Goal: Check status: Check status

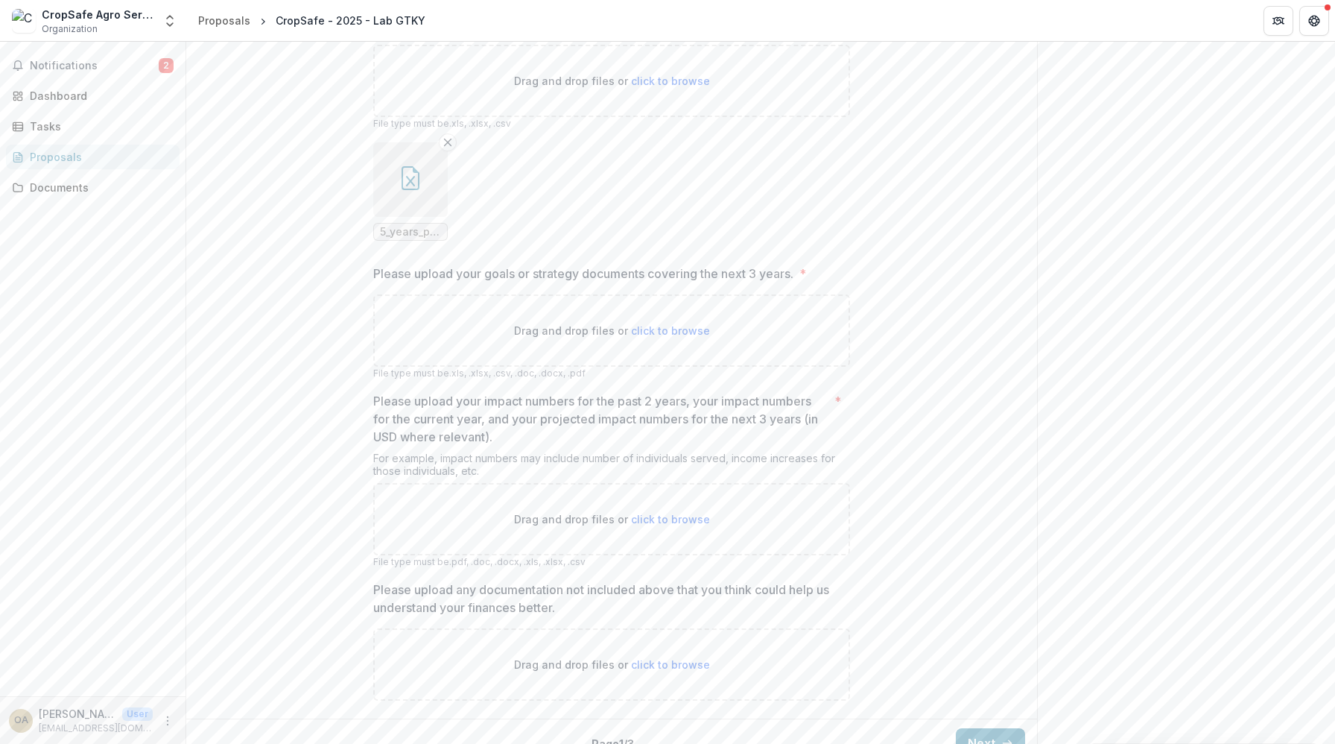
scroll to position [1267, 0]
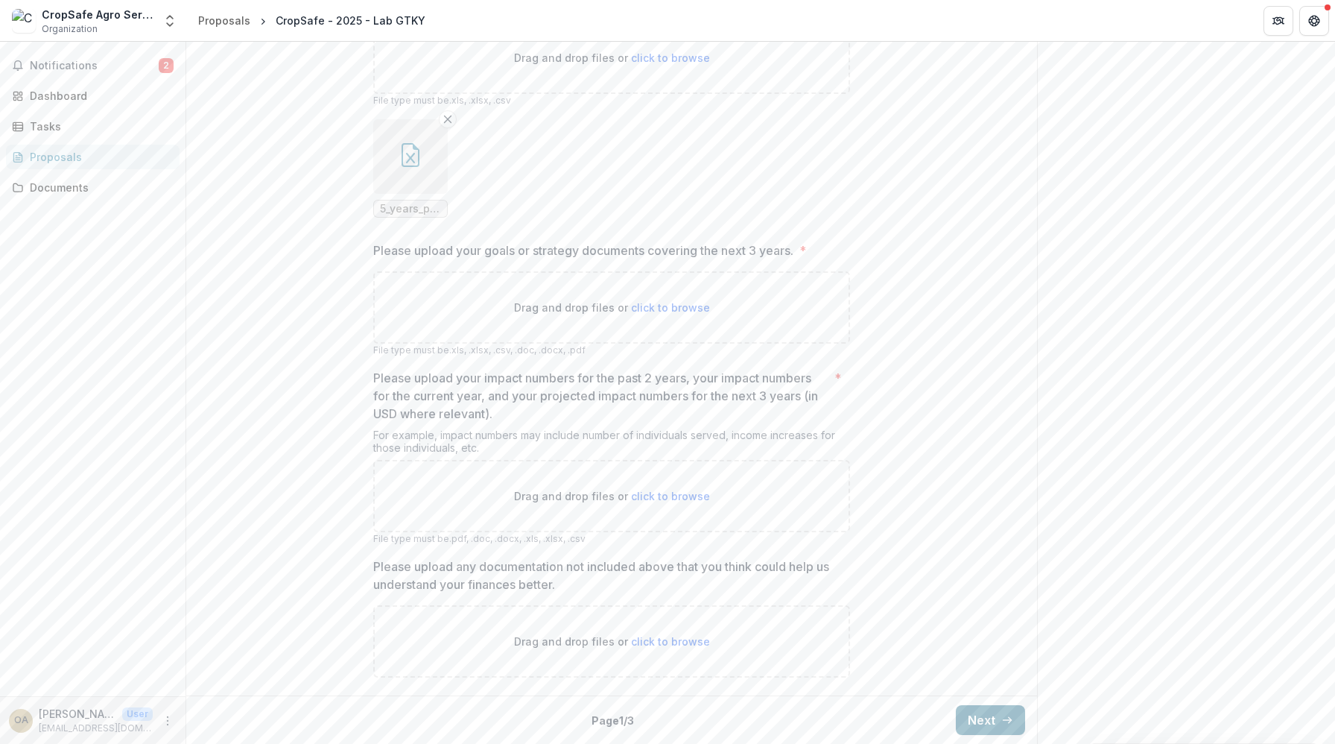
click at [965, 712] on button "Next" at bounding box center [990, 720] width 69 height 30
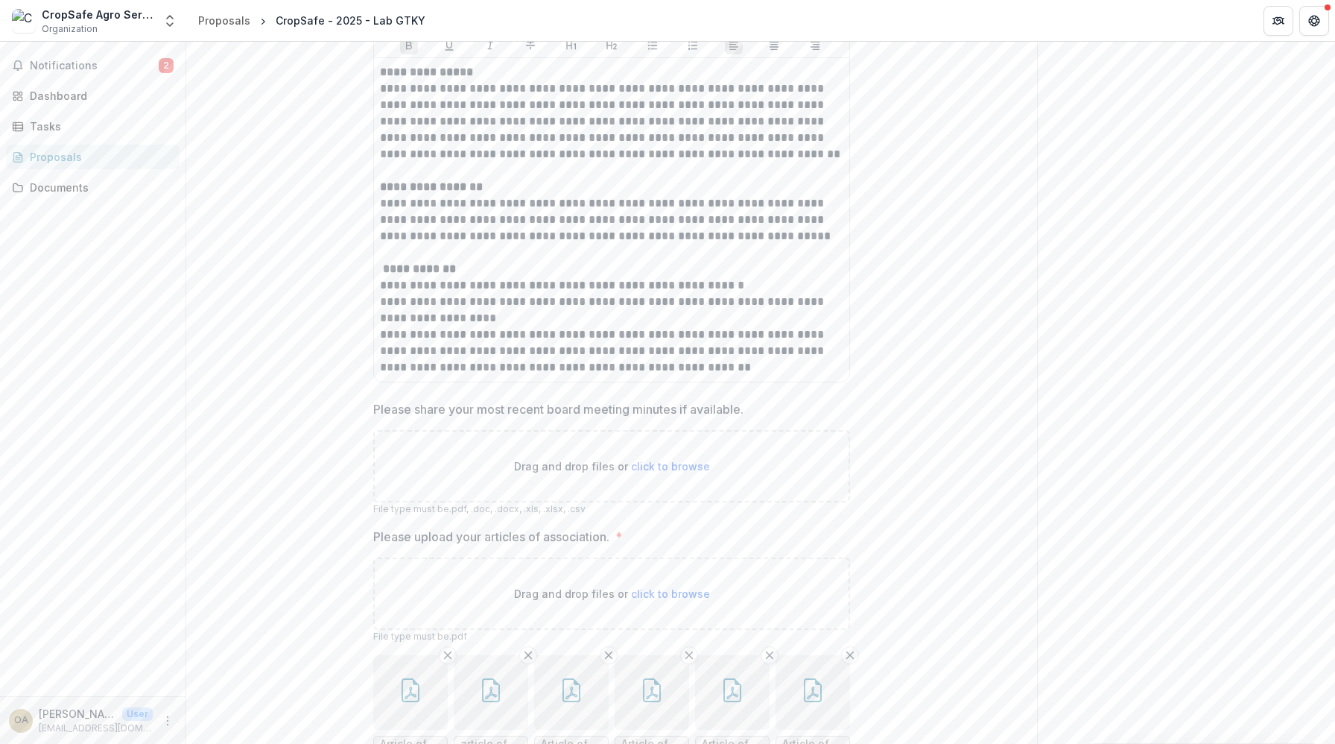
scroll to position [858, 0]
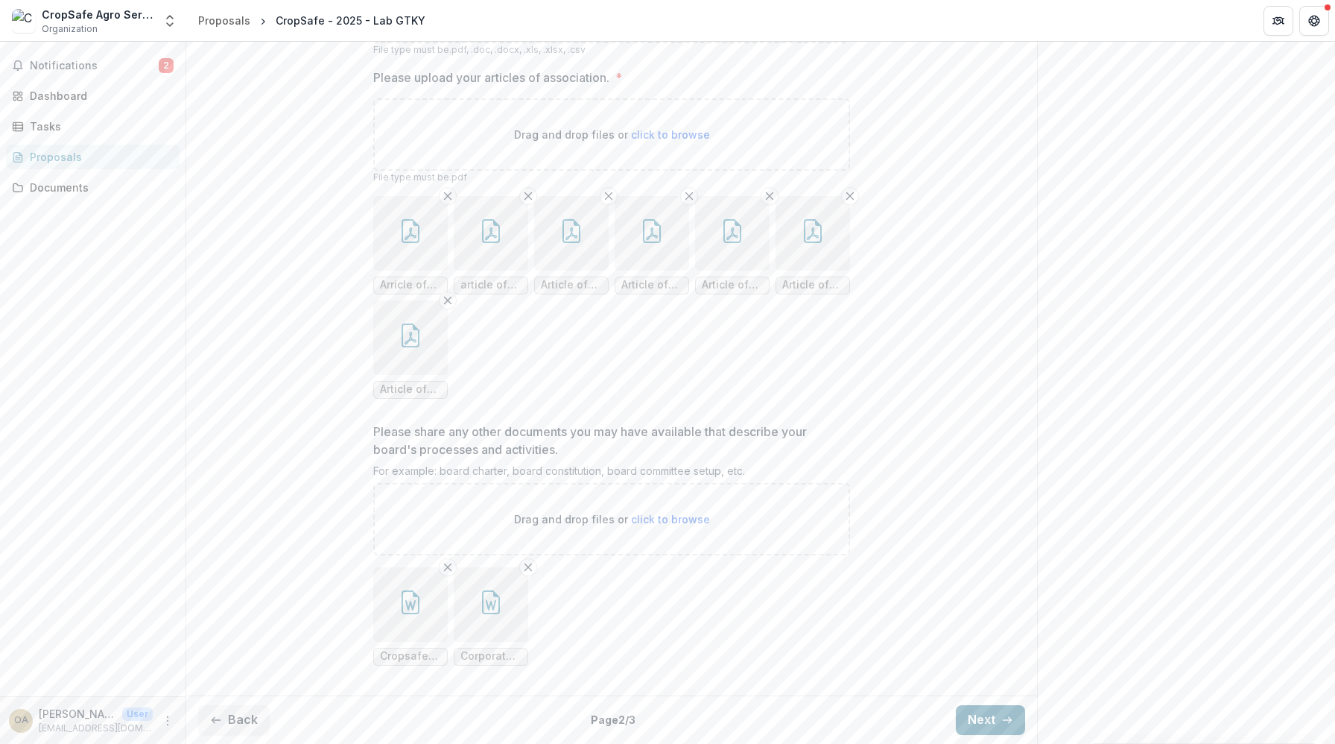
click at [986, 721] on button "Next" at bounding box center [990, 720] width 69 height 30
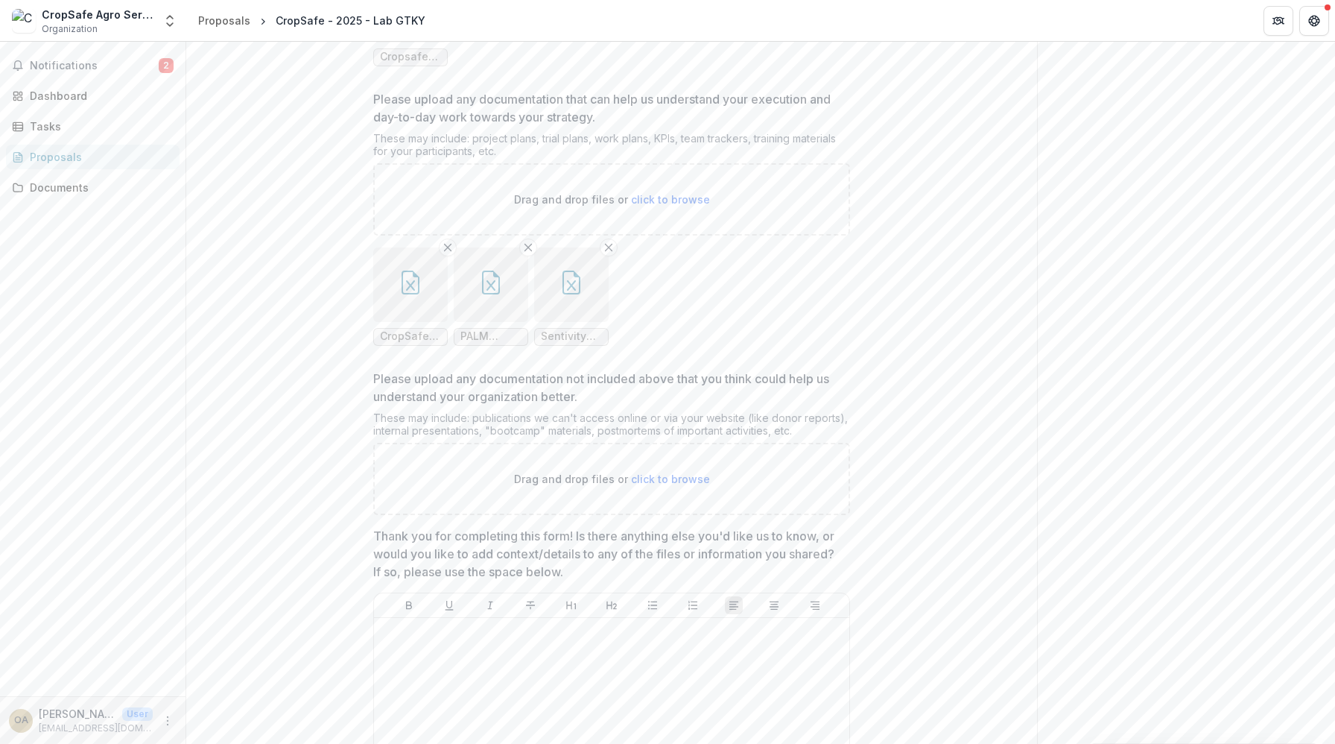
scroll to position [1294, 0]
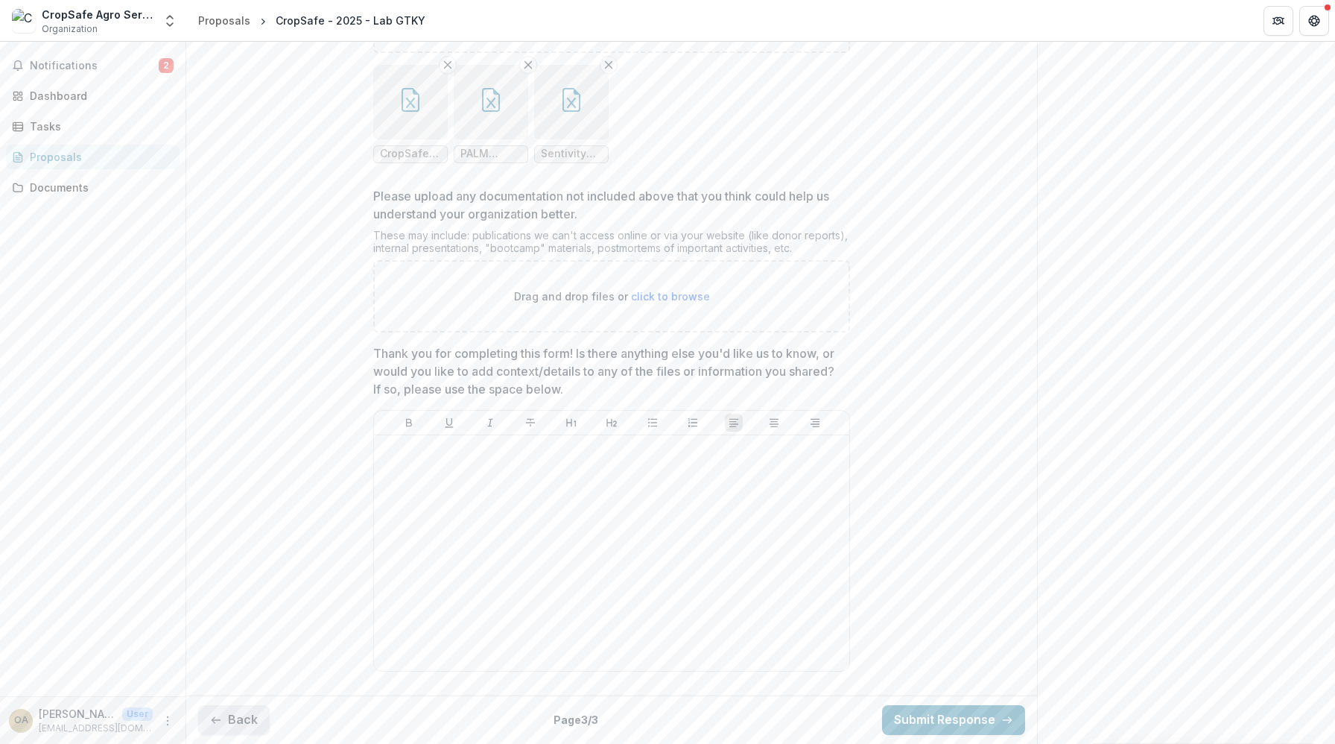
click at [252, 710] on button "Back" at bounding box center [234, 720] width 72 height 30
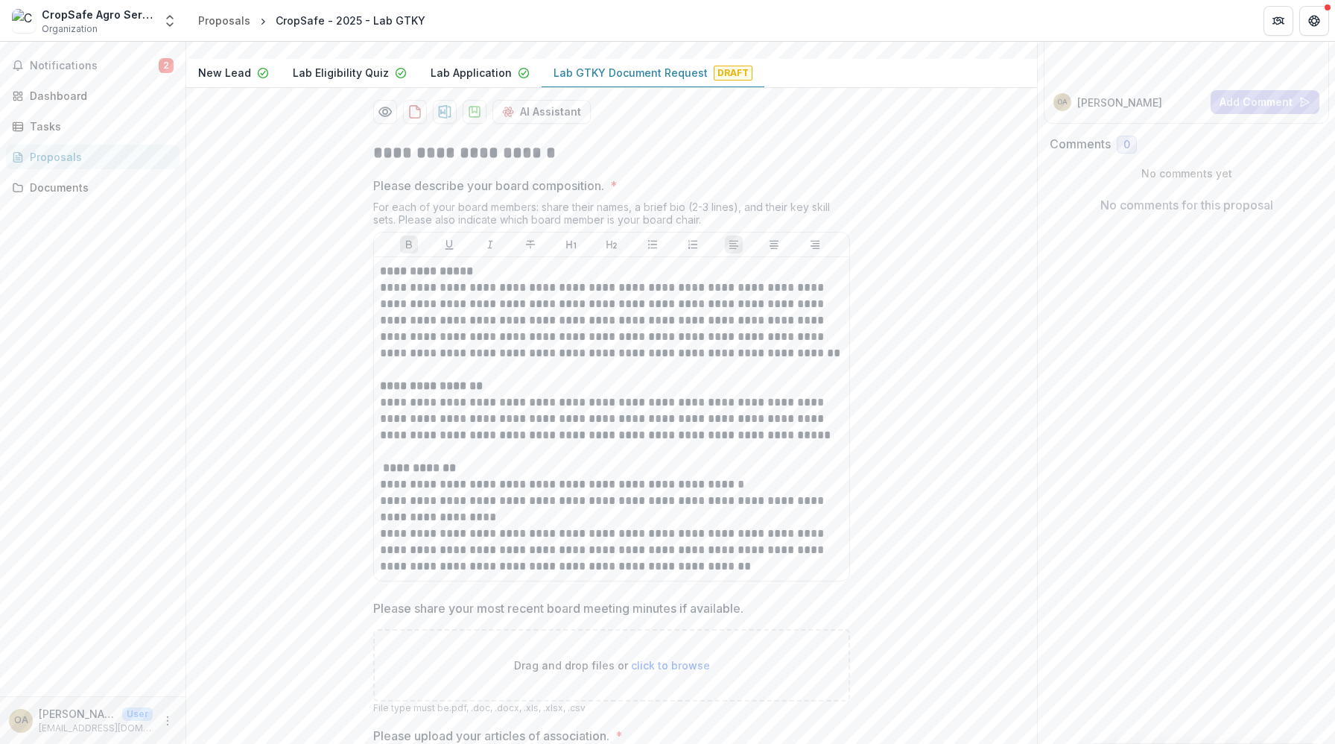
scroll to position [180, 0]
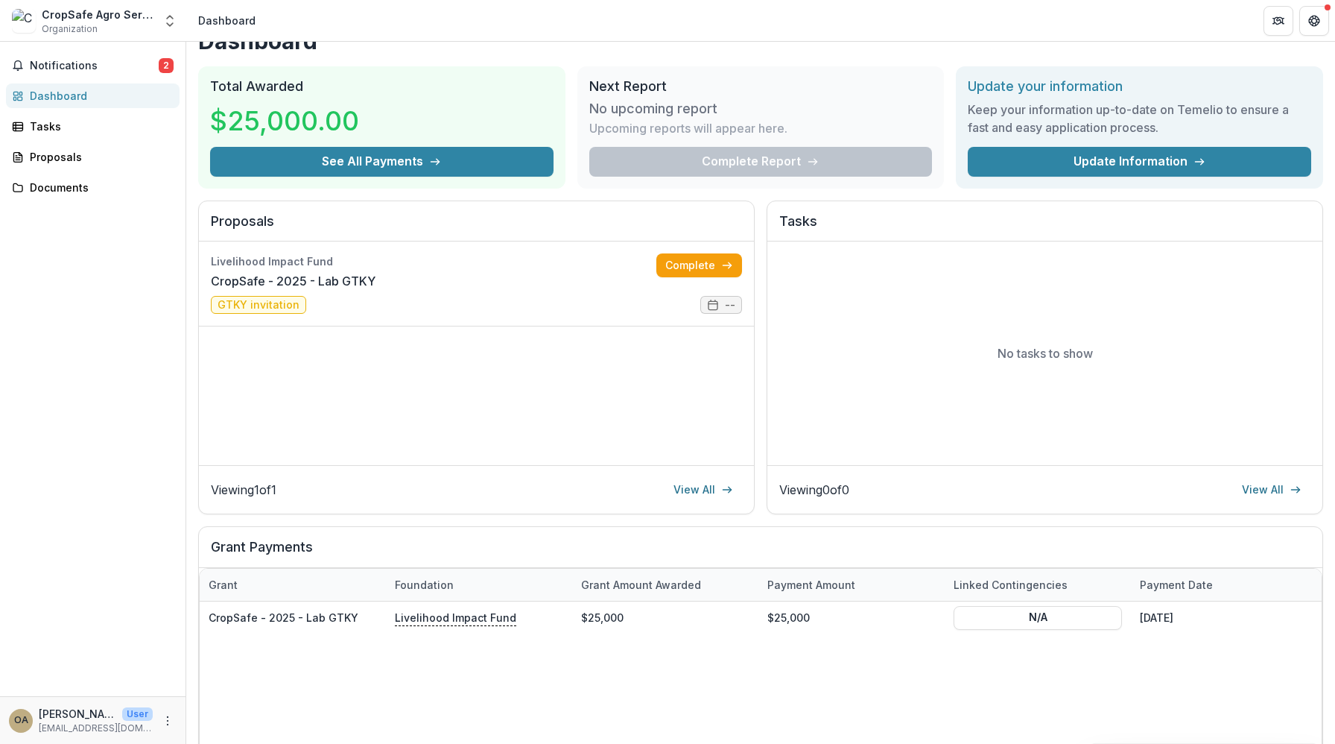
scroll to position [1, 0]
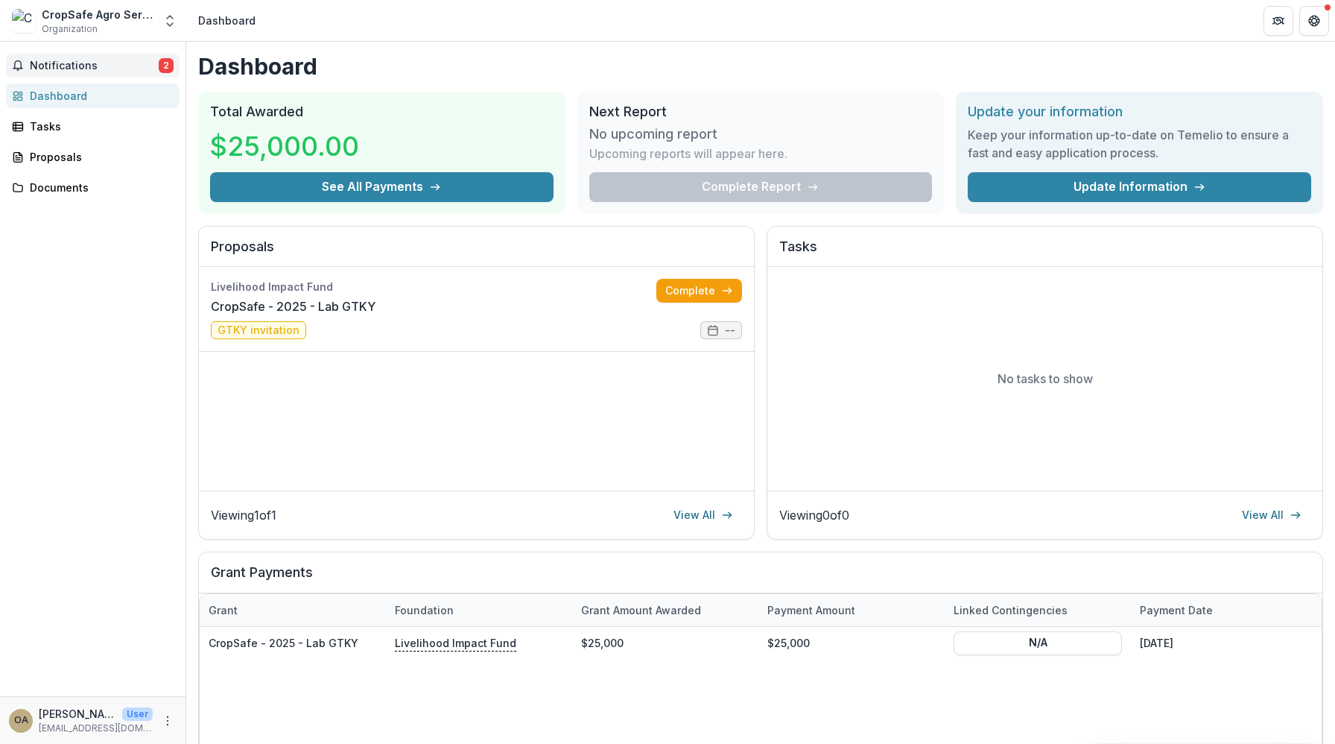
click at [87, 69] on span "Notifications" at bounding box center [94, 66] width 129 height 13
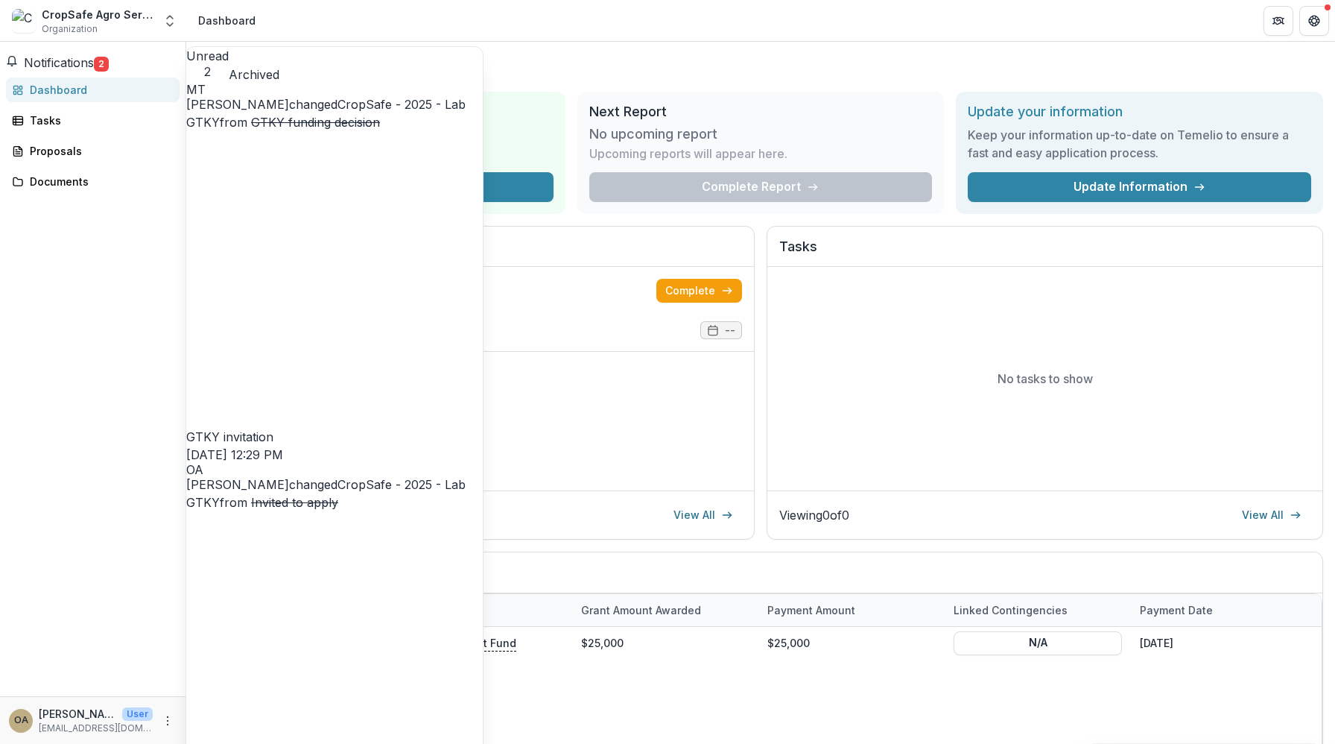
click at [87, 69] on span "Notifications" at bounding box center [59, 62] width 70 height 15
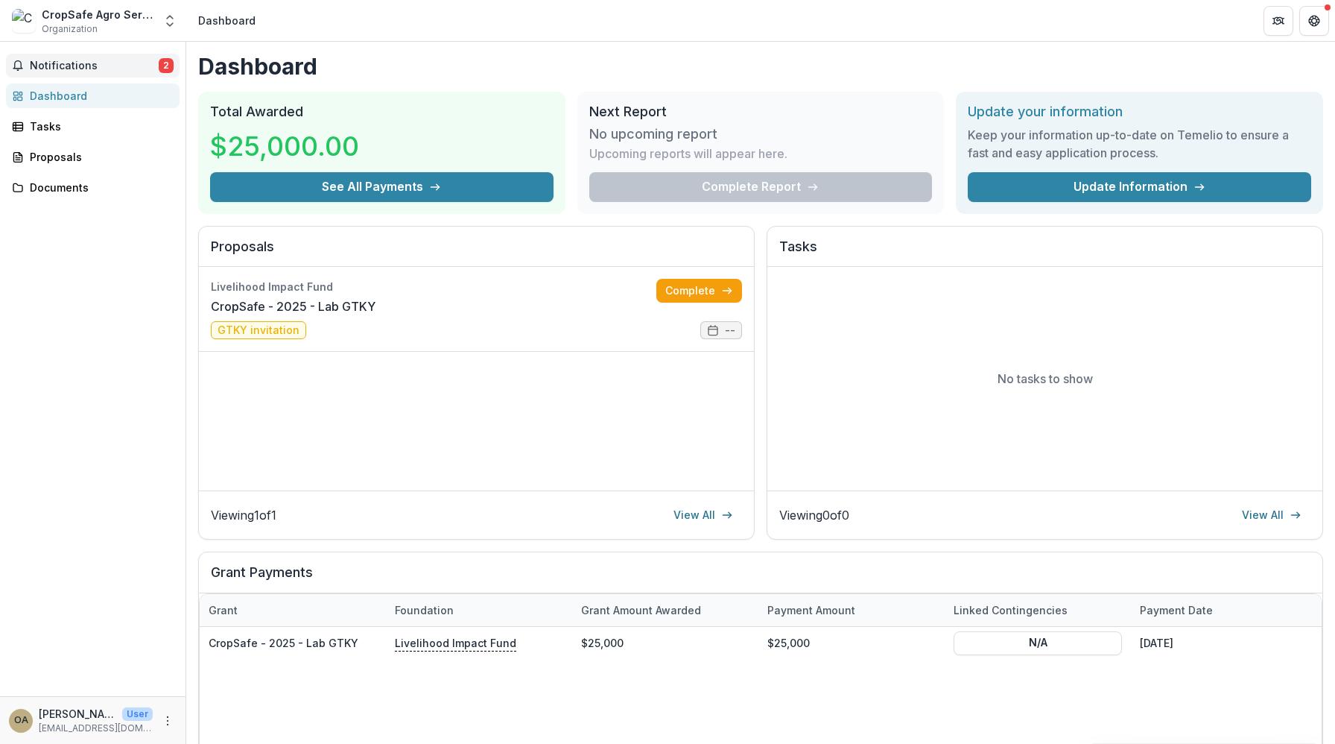
click at [69, 64] on span "Notifications" at bounding box center [94, 66] width 129 height 13
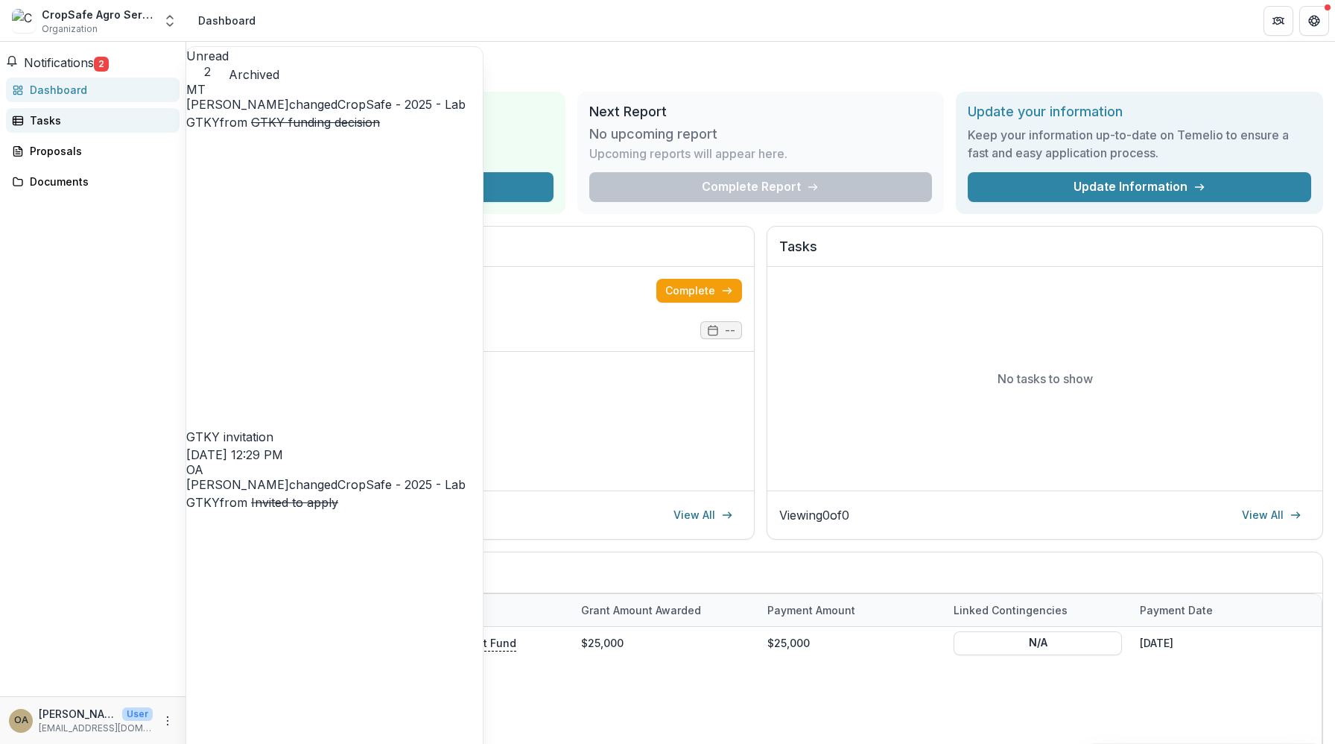
click at [62, 128] on div "Tasks" at bounding box center [99, 121] width 138 height 16
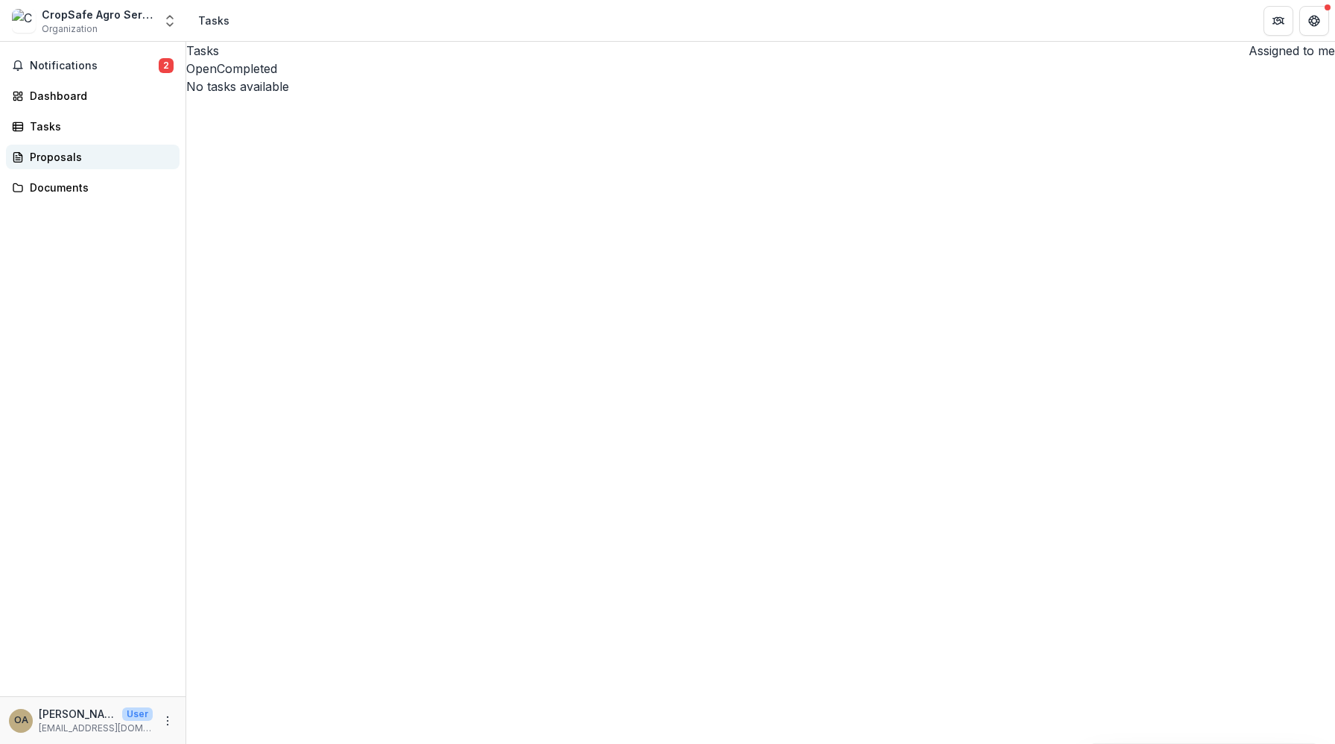
click at [66, 162] on div "Proposals" at bounding box center [99, 157] width 138 height 16
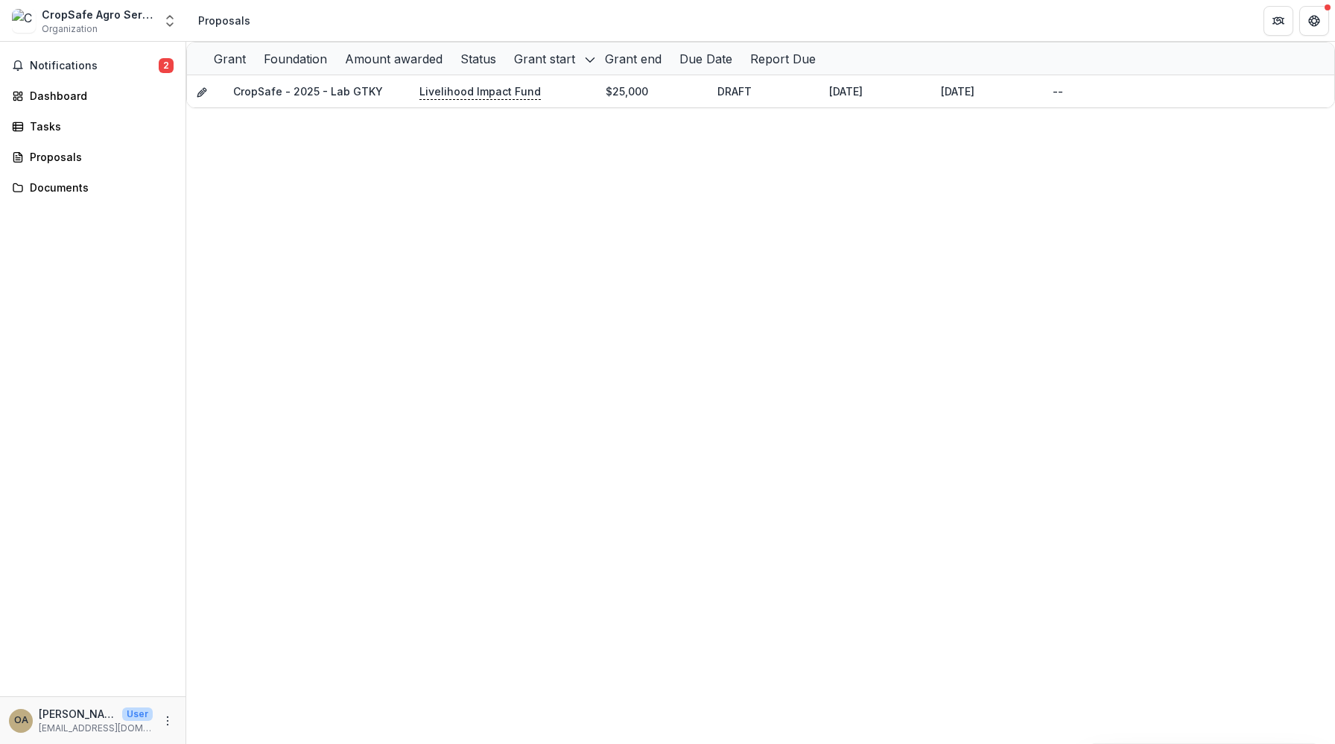
click at [505, 68] on div "Status" at bounding box center [479, 59] width 54 height 18
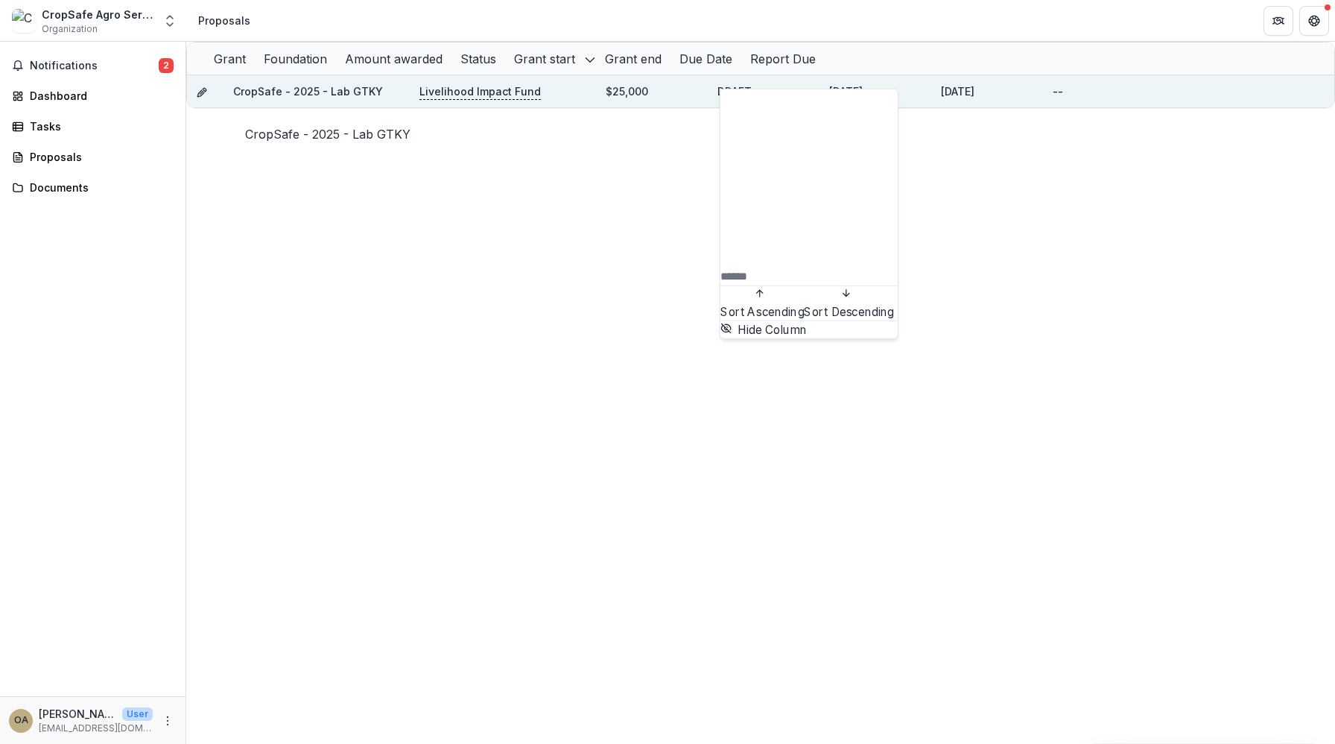
click at [383, 98] on link "CropSafe - 2025 - Lab GTKY" at bounding box center [308, 91] width 150 height 13
